Goal: Transaction & Acquisition: Purchase product/service

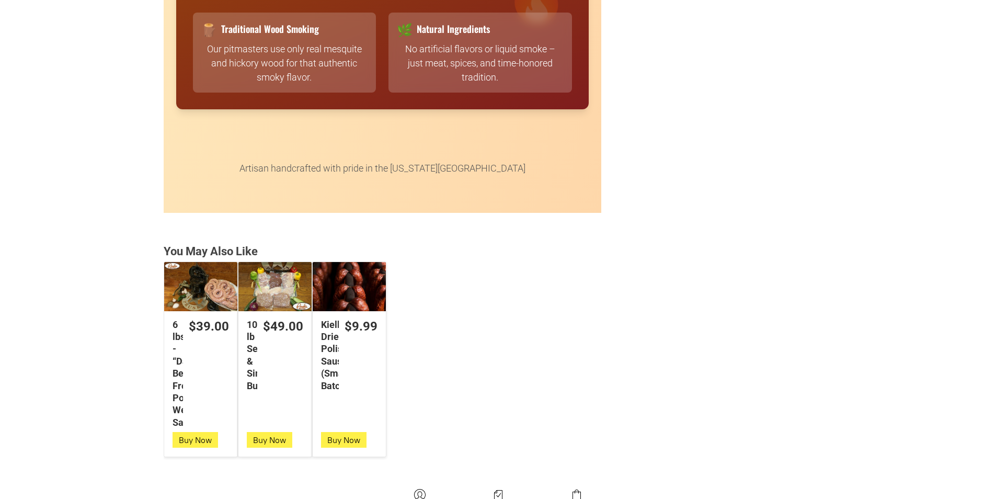
scroll to position [2771, 0]
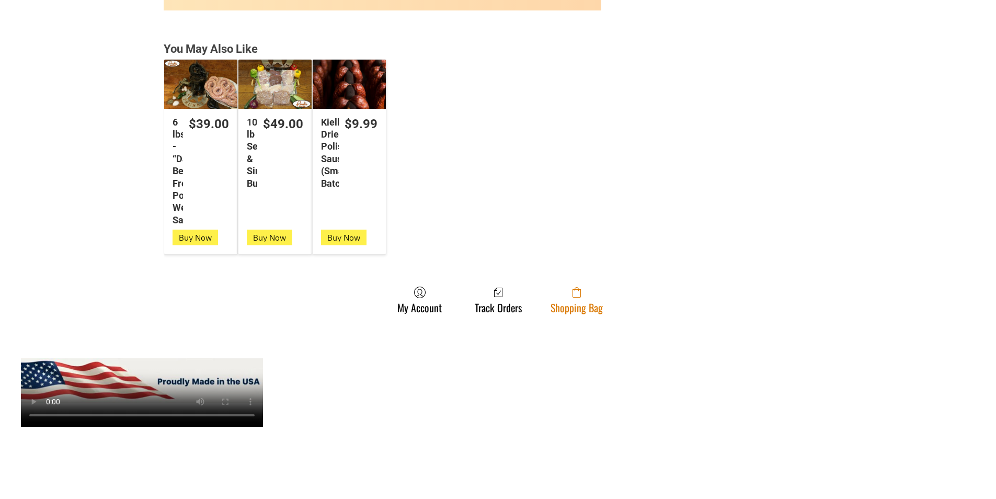
click at [559, 307] on link "Shopping Bag" at bounding box center [576, 300] width 63 height 28
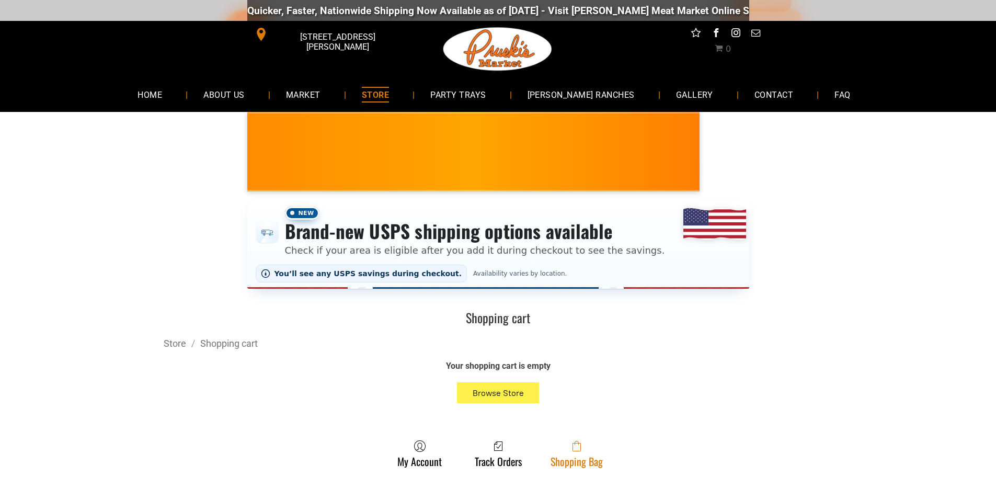
click at [560, 462] on link "Shopping Bag" at bounding box center [576, 454] width 63 height 28
click at [602, 450] on link "Shopping Bag" at bounding box center [576, 454] width 63 height 28
click at [556, 450] on span at bounding box center [577, 446] width 52 height 13
